Goal: Task Accomplishment & Management: Use online tool/utility

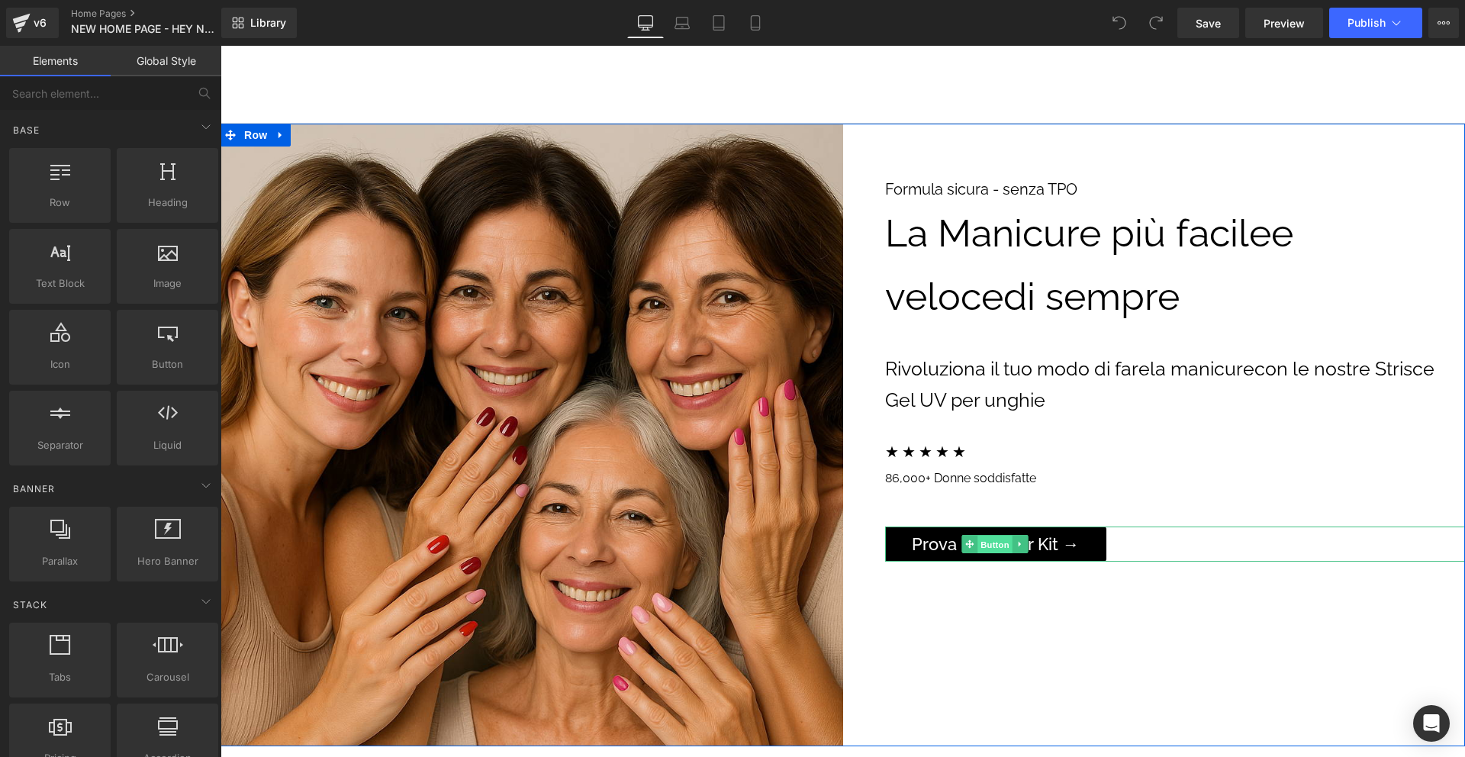
click at [992, 542] on span "Button" at bounding box center [994, 544] width 35 height 18
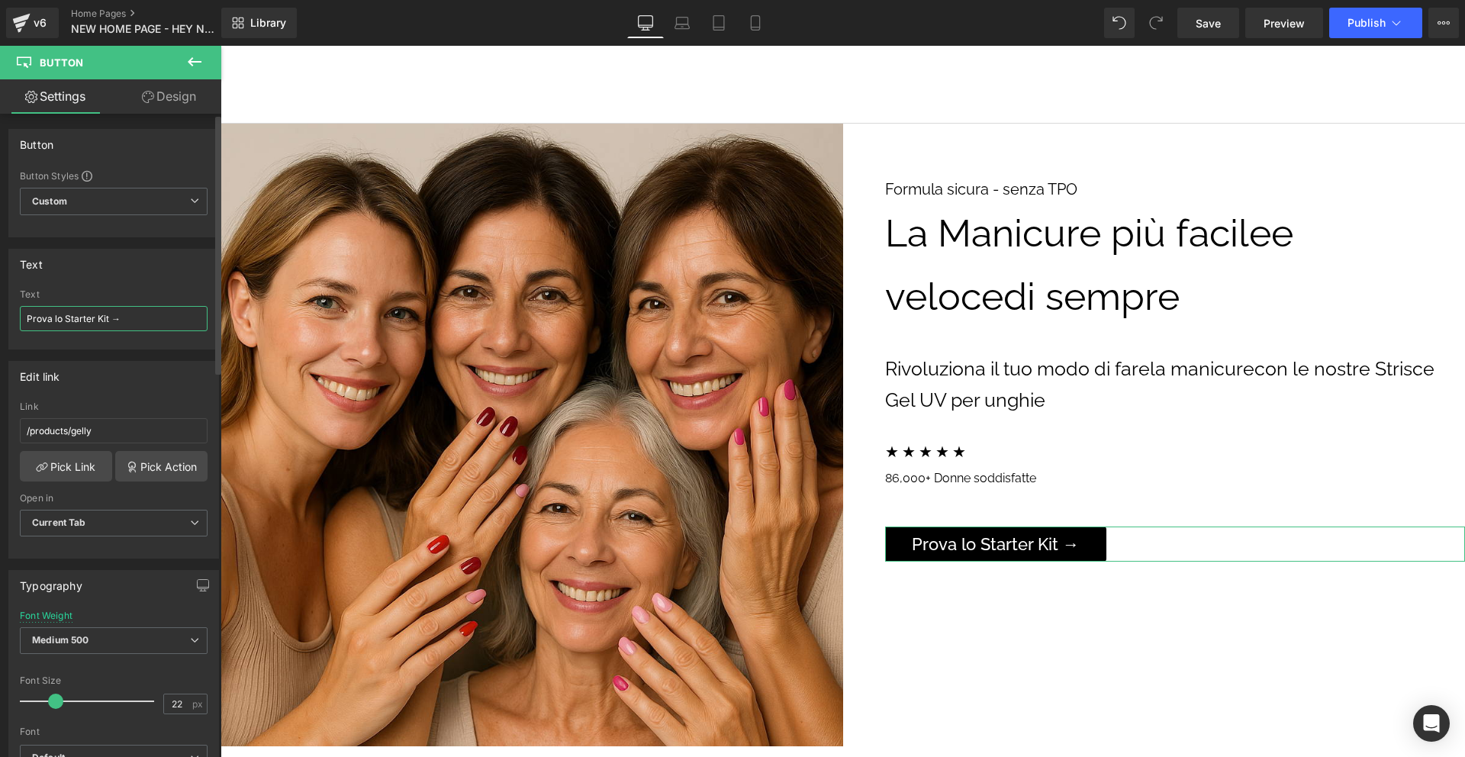
drag, startPoint x: 51, startPoint y: 317, endPoint x: 11, endPoint y: 316, distance: 40.4
click at [11, 316] on div "Prova lo Starter Kit → Text Prova lo Starter Kit →" at bounding box center [113, 318] width 209 height 59
type input "Scopri lo Starter Kit →"
click at [686, 34] on link "Laptop" at bounding box center [682, 23] width 37 height 31
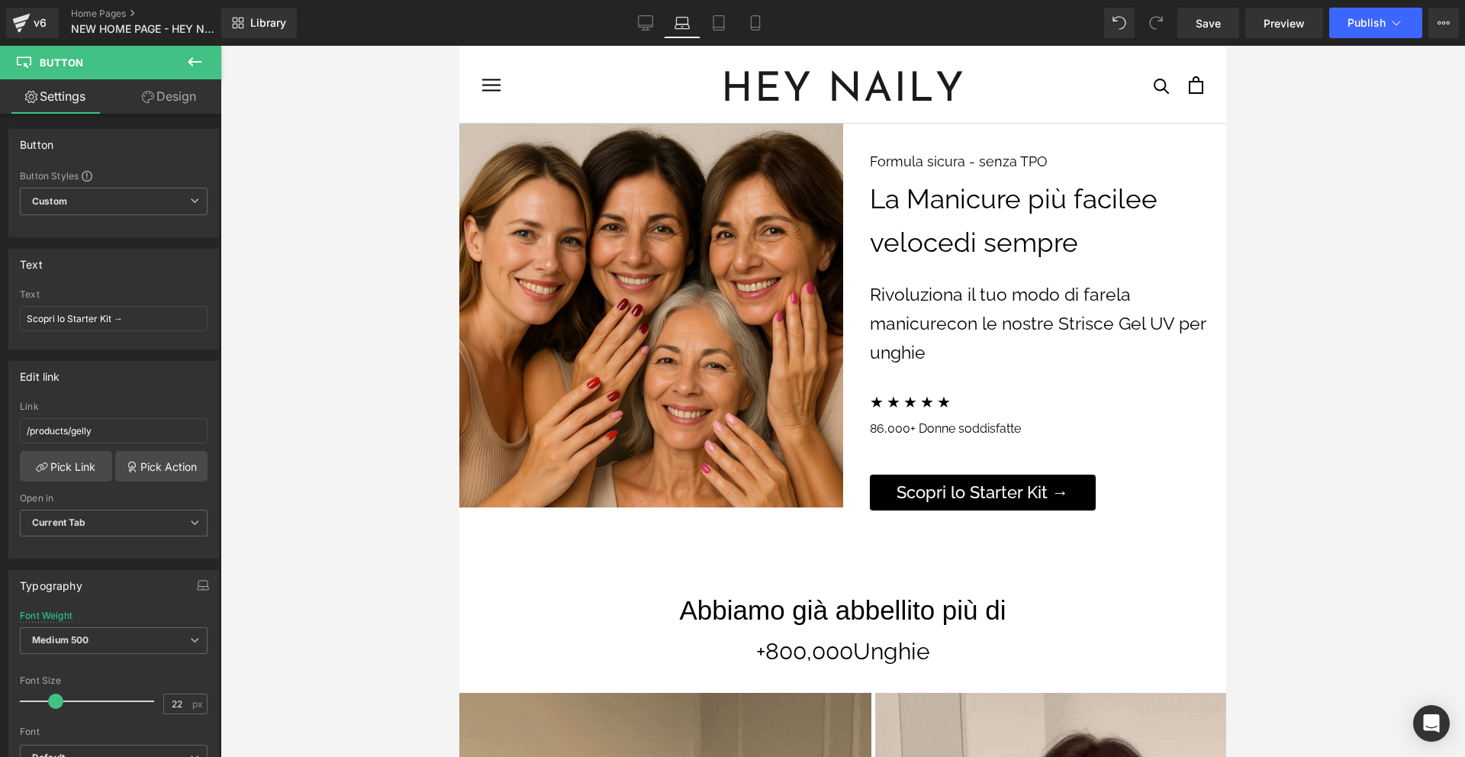
scroll to position [189, 0]
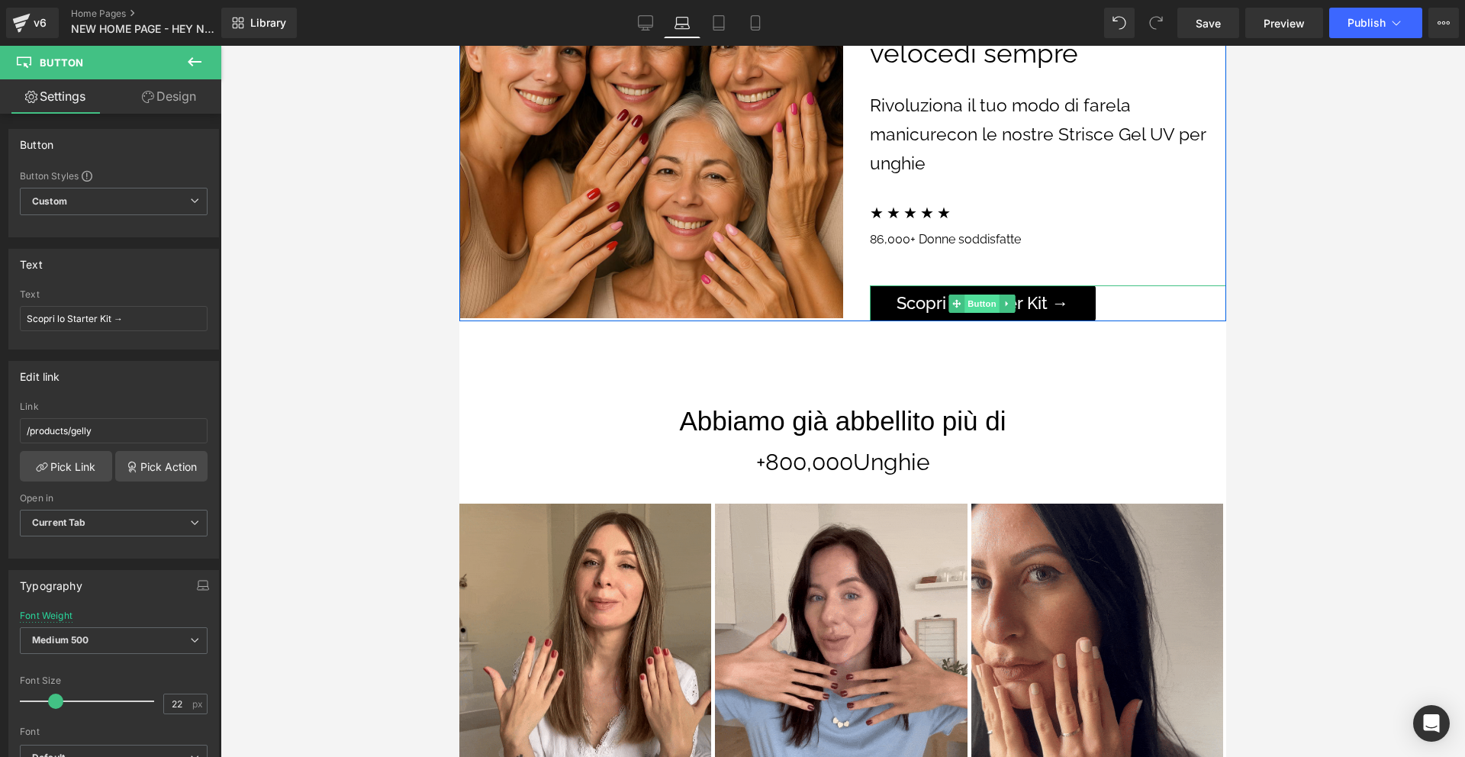
click at [974, 302] on span "Button" at bounding box center [981, 303] width 35 height 18
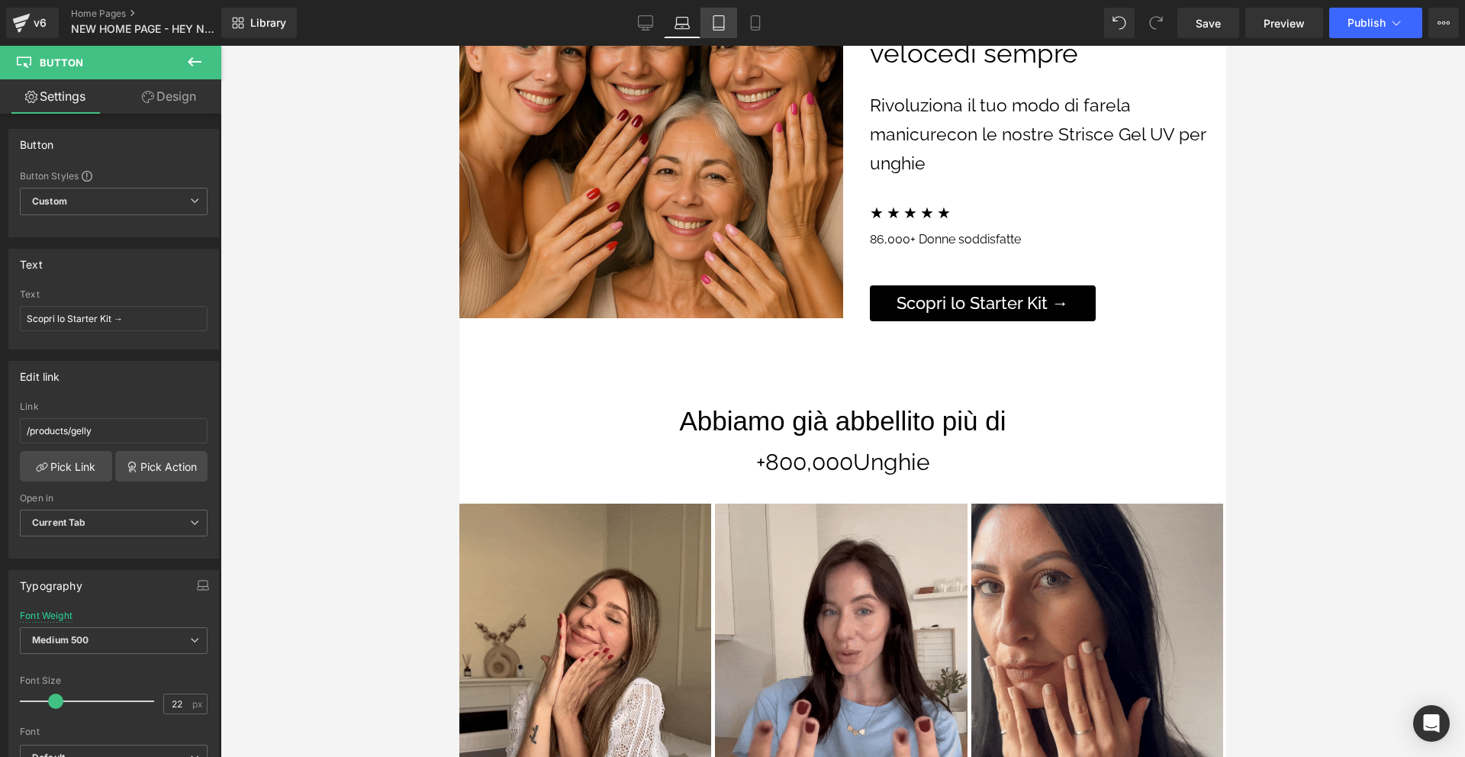
click at [721, 21] on icon at bounding box center [718, 22] width 15 height 15
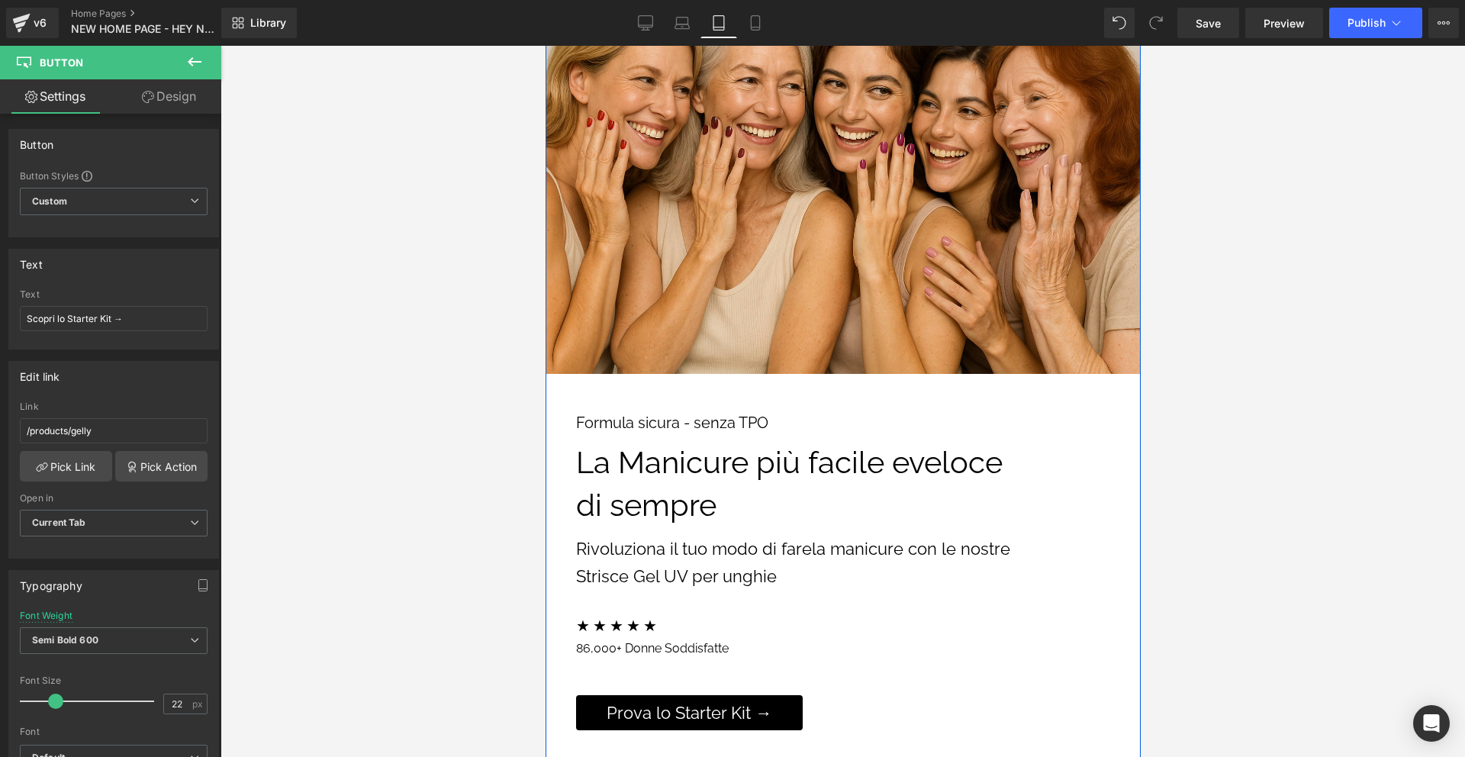
scroll to position [378, 0]
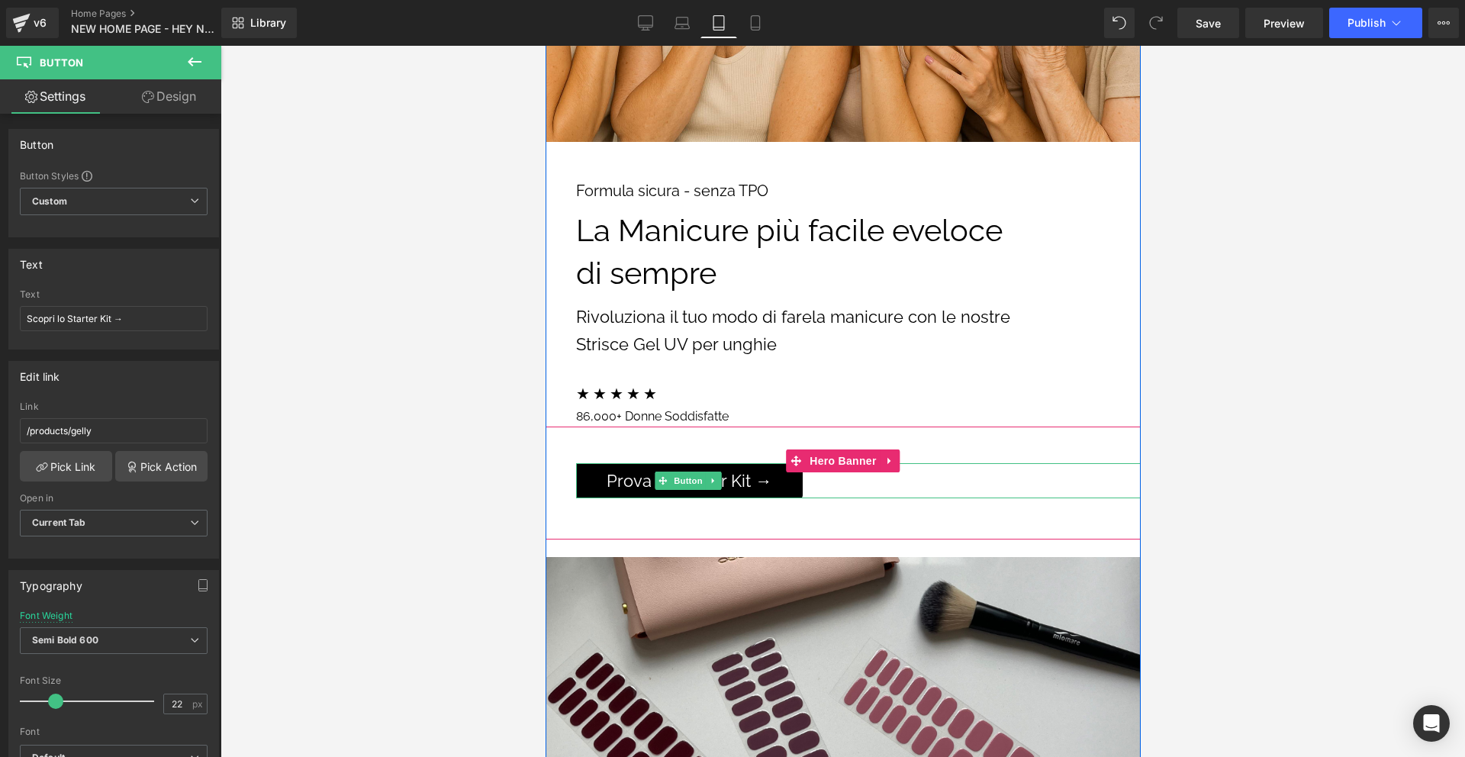
click at [626, 482] on span "Prova lo Starter Kit →" at bounding box center [689, 480] width 166 height 27
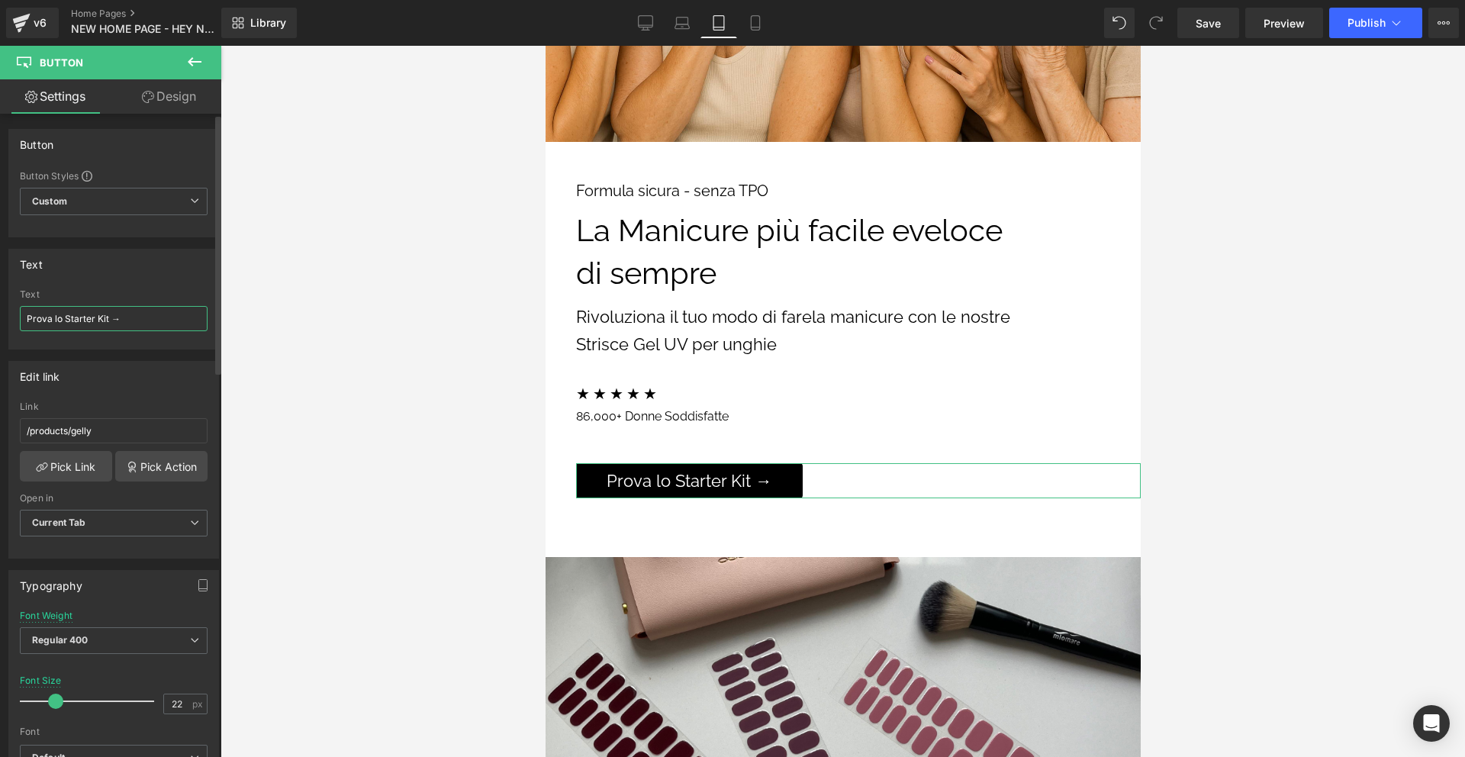
drag, startPoint x: 50, startPoint y: 317, endPoint x: 13, endPoint y: 317, distance: 37.4
click at [13, 317] on div "Prova lo Starter Kit → Text Prova lo Starter Kit →" at bounding box center [113, 318] width 209 height 59
type input "Scopri lo Starter Kit →"
click at [751, 22] on icon at bounding box center [755, 23] width 8 height 14
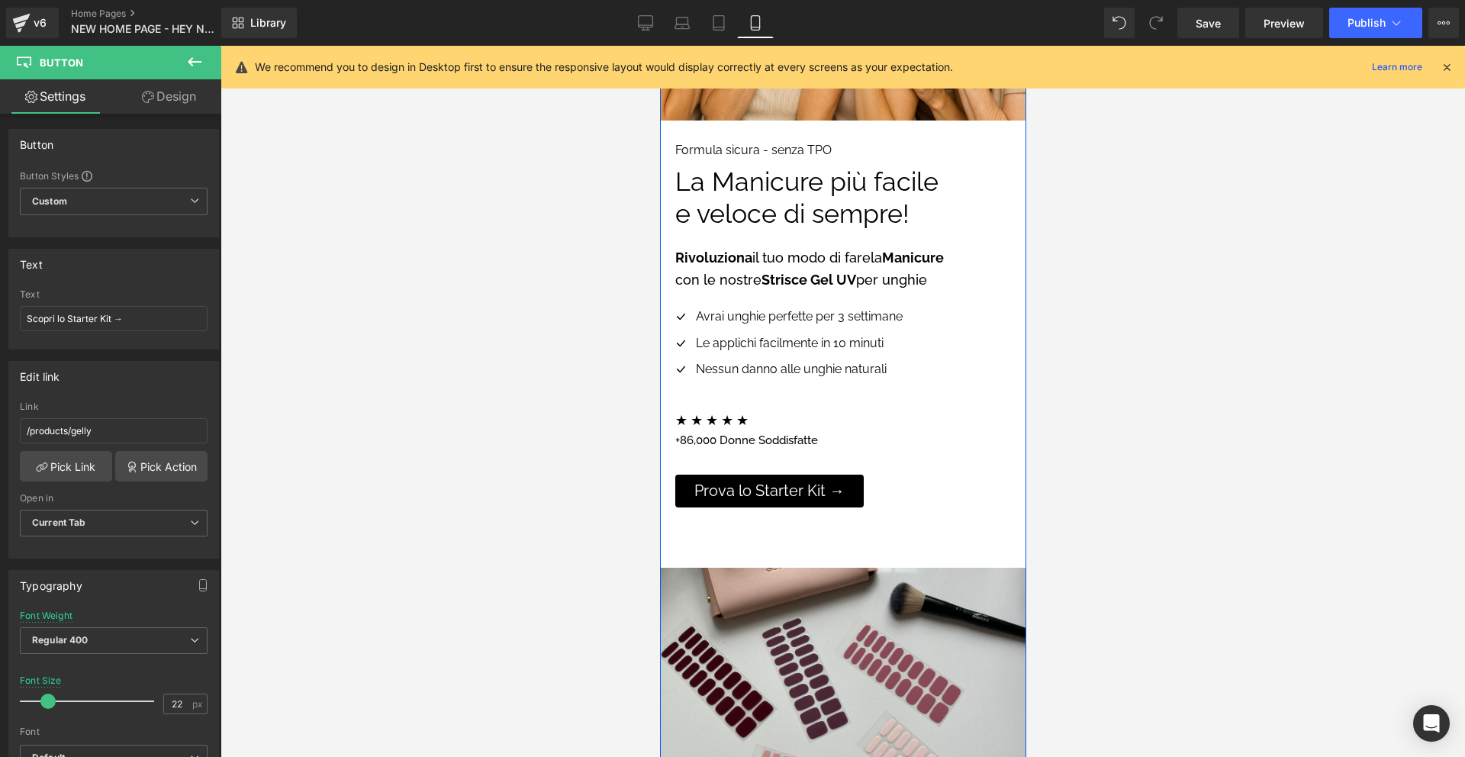
scroll to position [446, 0]
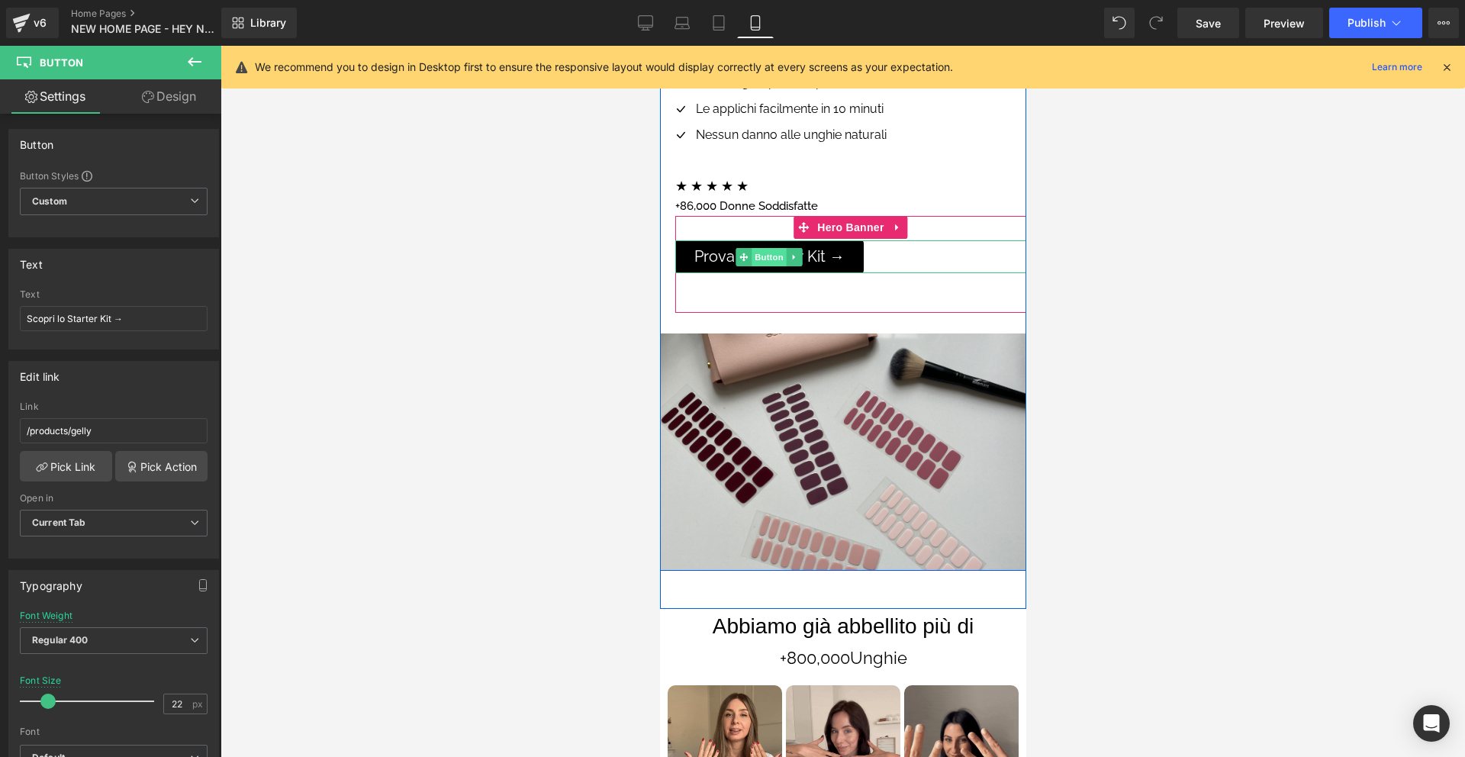
click at [765, 257] on span "Button" at bounding box center [768, 257] width 35 height 18
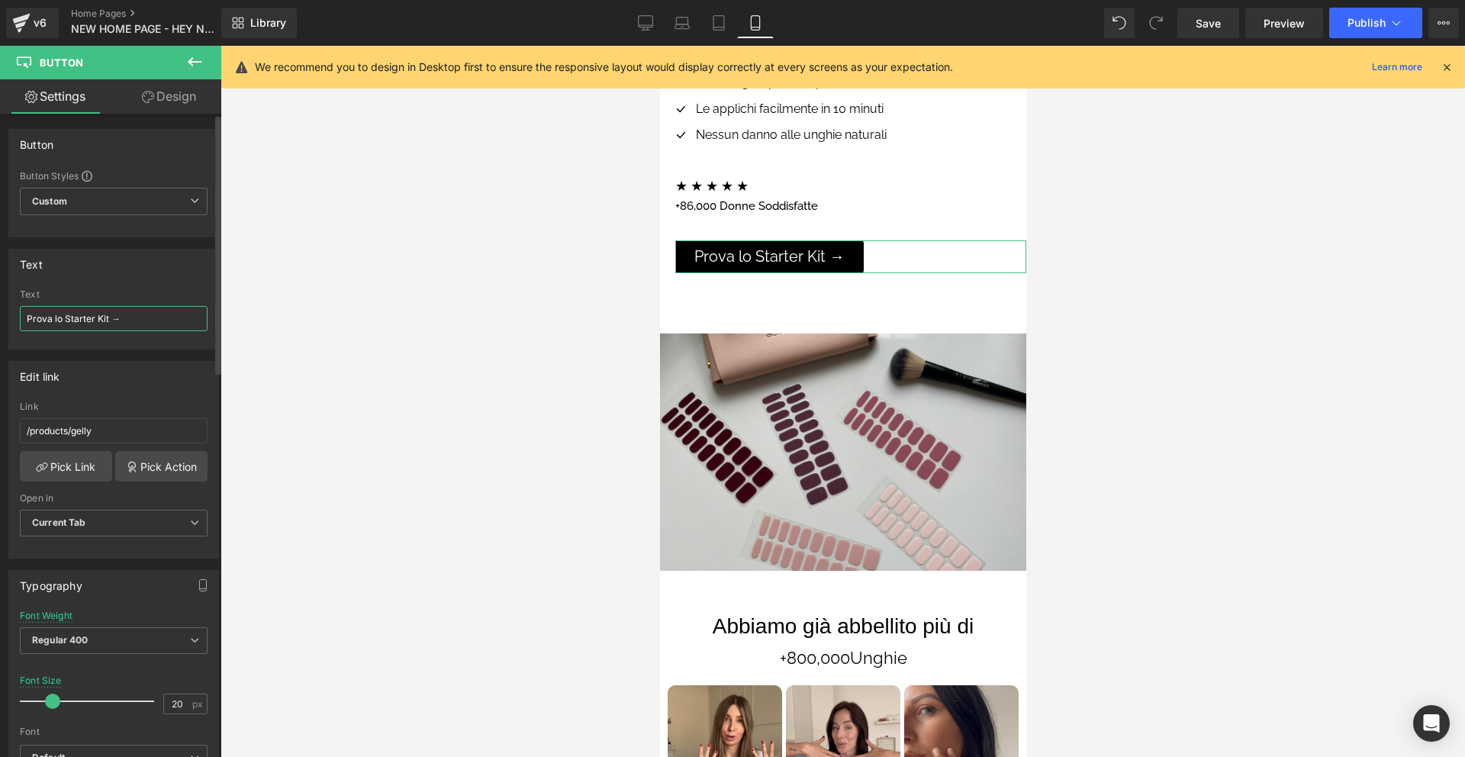
drag, startPoint x: 54, startPoint y: 320, endPoint x: 21, endPoint y: 317, distance: 33.8
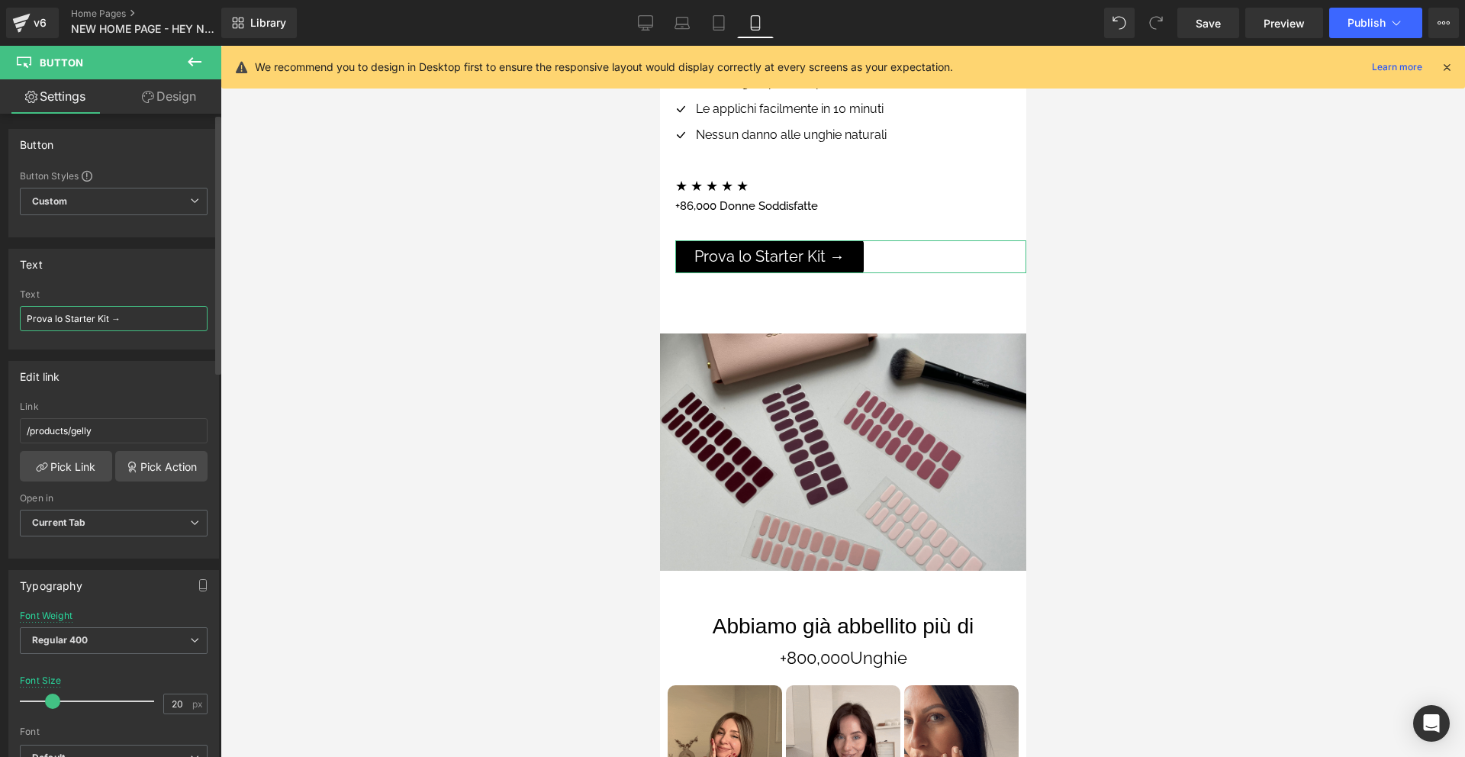
click at [21, 317] on input "Prova lo Starter Kit →" at bounding box center [114, 318] width 188 height 25
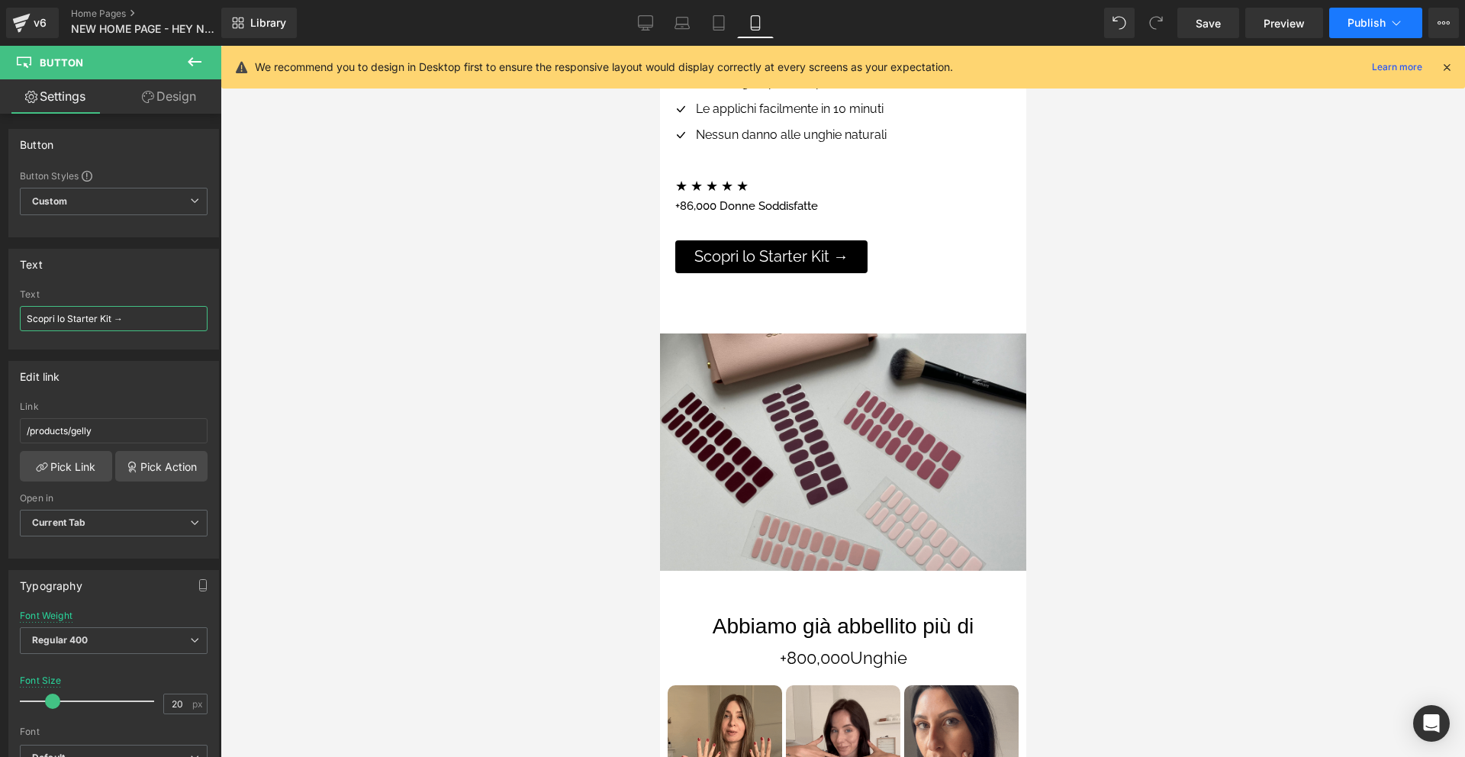
type input "Scopri lo Starter Kit →"
click at [1372, 18] on span "Publish" at bounding box center [1366, 23] width 38 height 12
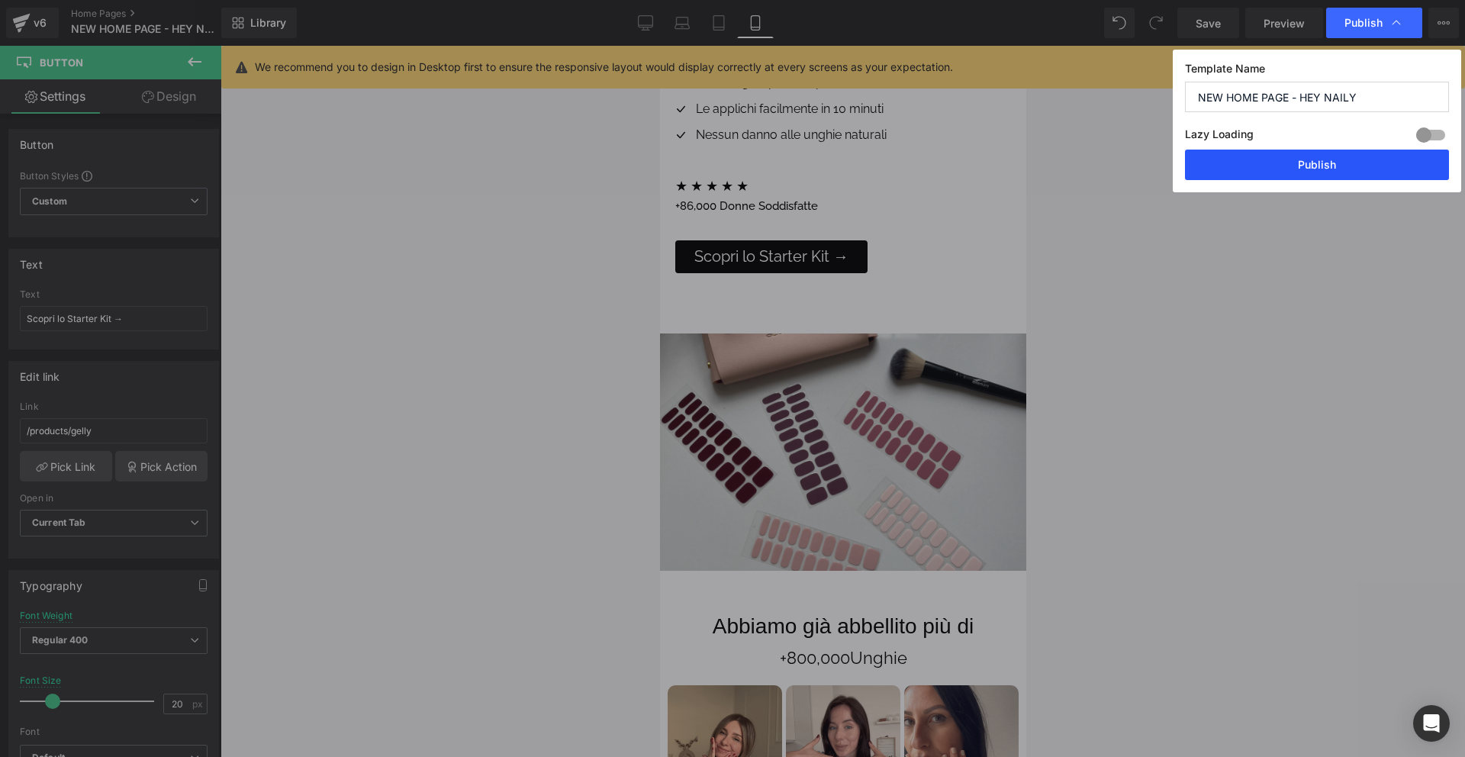
click at [1337, 167] on button "Publish" at bounding box center [1317, 165] width 264 height 31
